Goal: Use online tool/utility

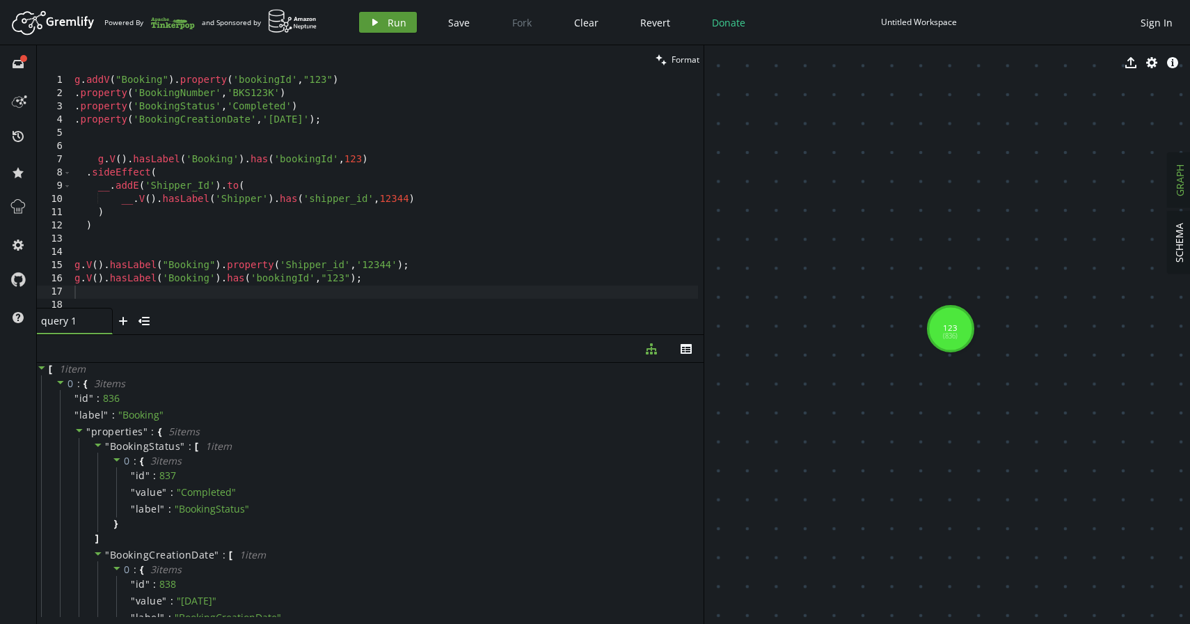
click at [363, 20] on button "play Run" at bounding box center [388, 22] width 58 height 21
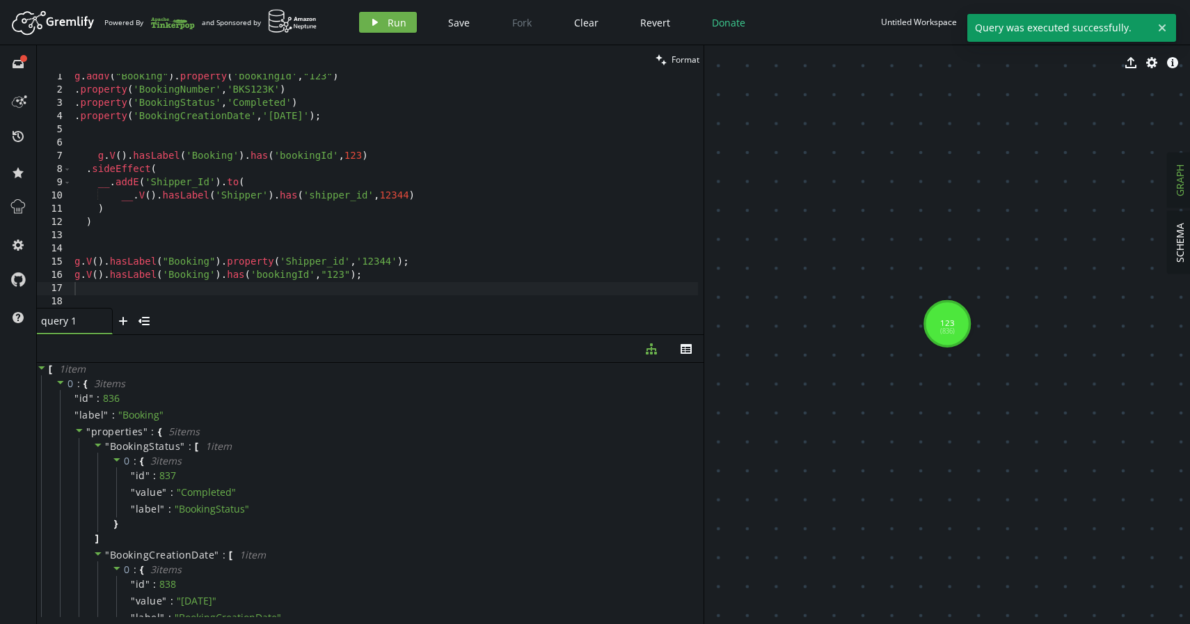
scroll to position [3, 0]
click at [363, 121] on div "g . addV ( "Booking" ) . property ( 'bookingId' , "123" ) . property ( 'Booking…" at bounding box center [385, 200] width 626 height 260
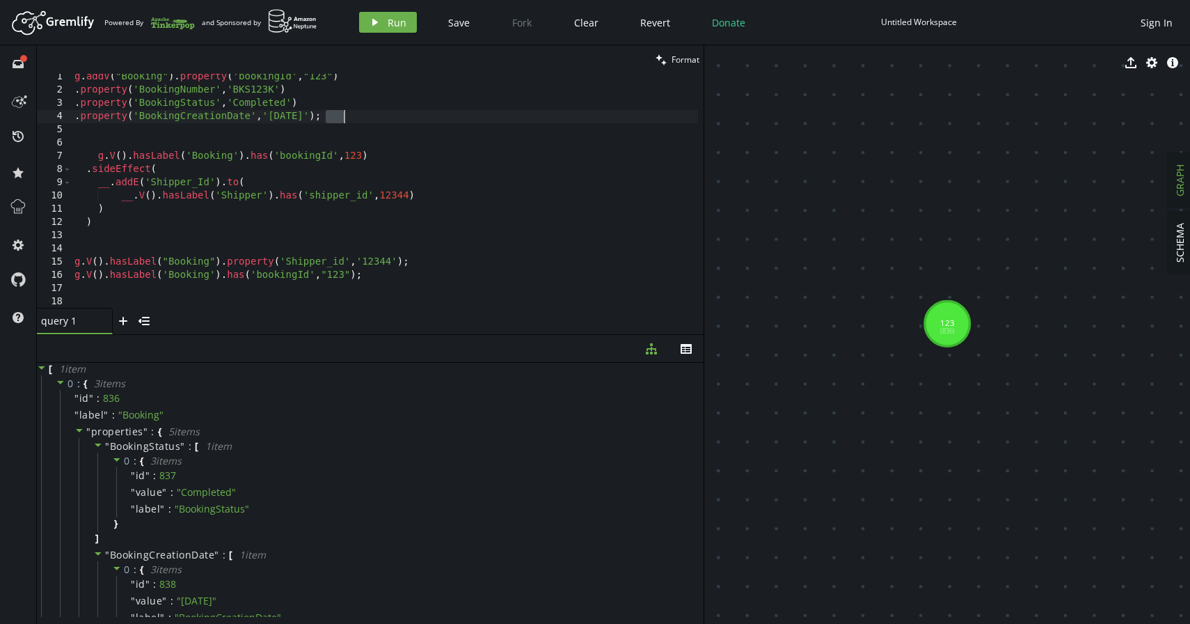
click at [363, 121] on div "g . addV ( "Booking" ) . property ( 'bookingId' , "123" ) . property ( 'Booking…" at bounding box center [385, 200] width 626 height 260
type textarea ".property('BookingCreationDate','[DATE]');"
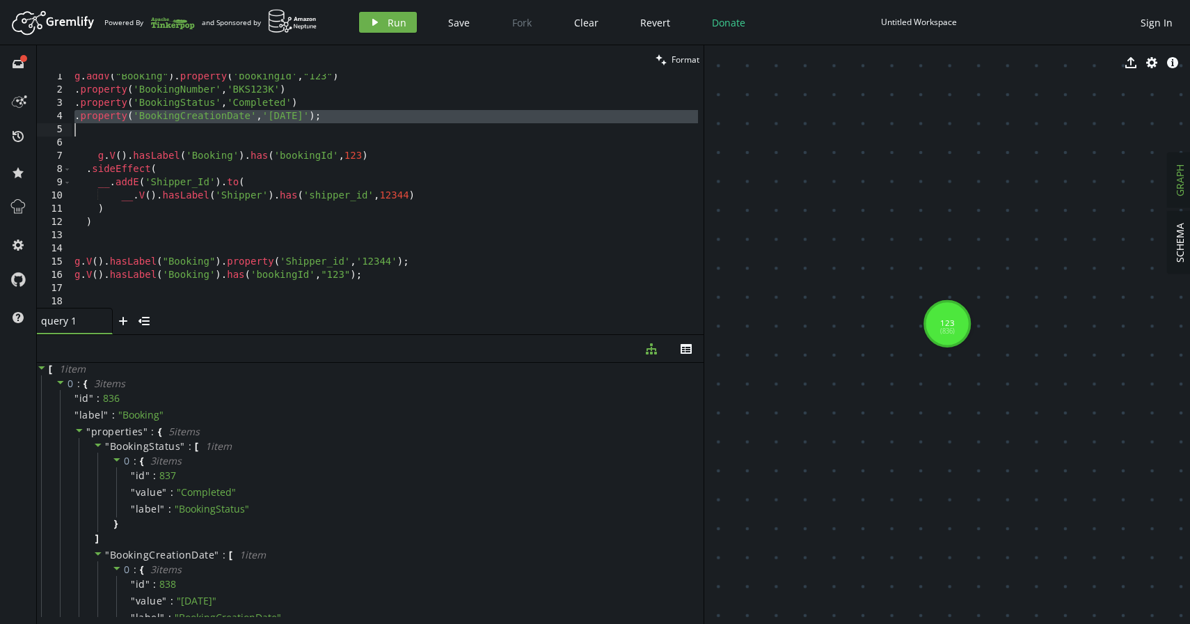
click at [363, 121] on div "g . addV ( "Booking" ) . property ( 'bookingId' , "123" ) . property ( 'Booking…" at bounding box center [385, 200] width 626 height 260
